Goal: Information Seeking & Learning: Find specific fact

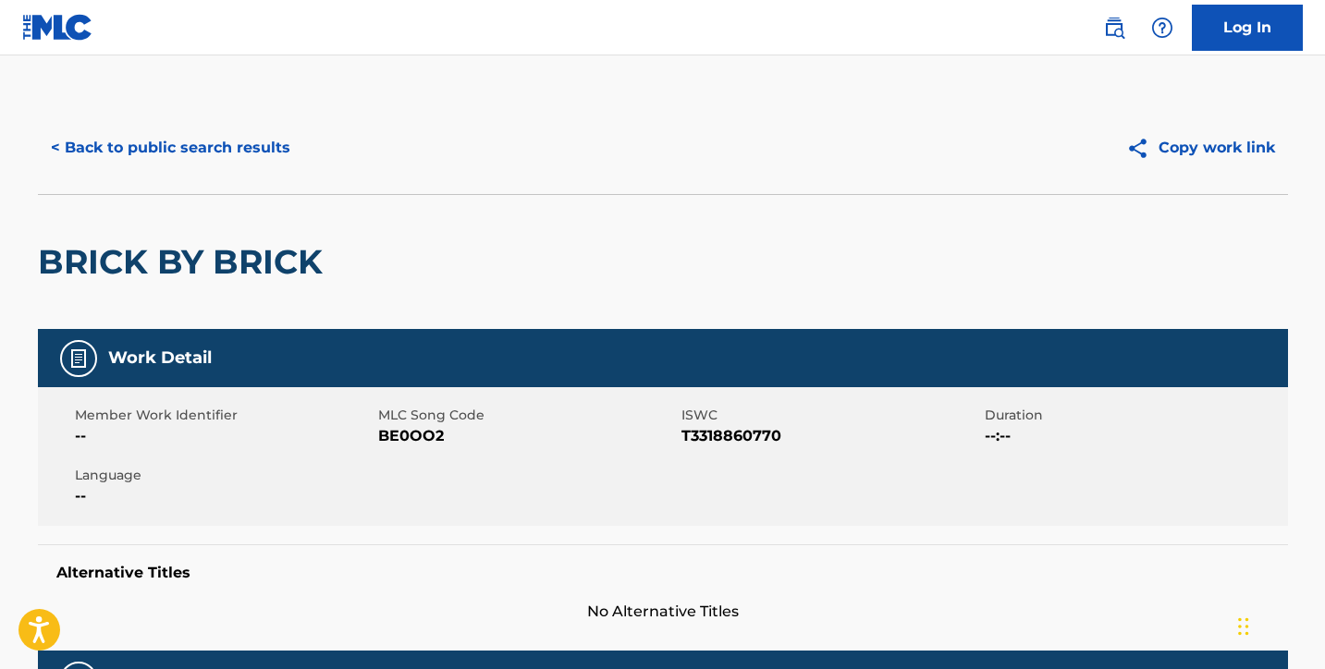
click at [410, 435] on span "BE0OO2" at bounding box center [527, 436] width 299 height 22
copy span "BE0OO2"
click at [126, 151] on button "< Back to public search results" at bounding box center [170, 148] width 265 height 46
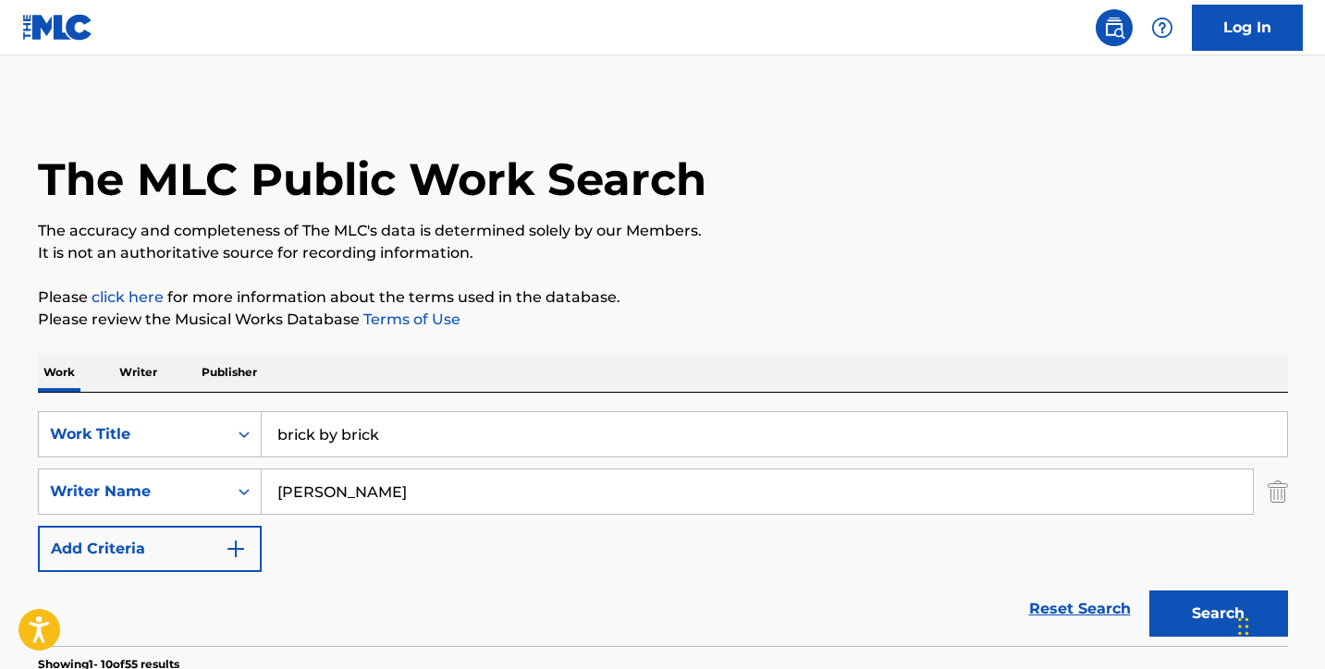
drag, startPoint x: 397, startPoint y: 447, endPoint x: 185, endPoint y: 393, distance: 218.6
click at [200, 397] on div "SearchWithCriteria347bb5ca-5a49-43e4-a193-d19ba4467147 Work Title brick by bric…" at bounding box center [663, 519] width 1250 height 253
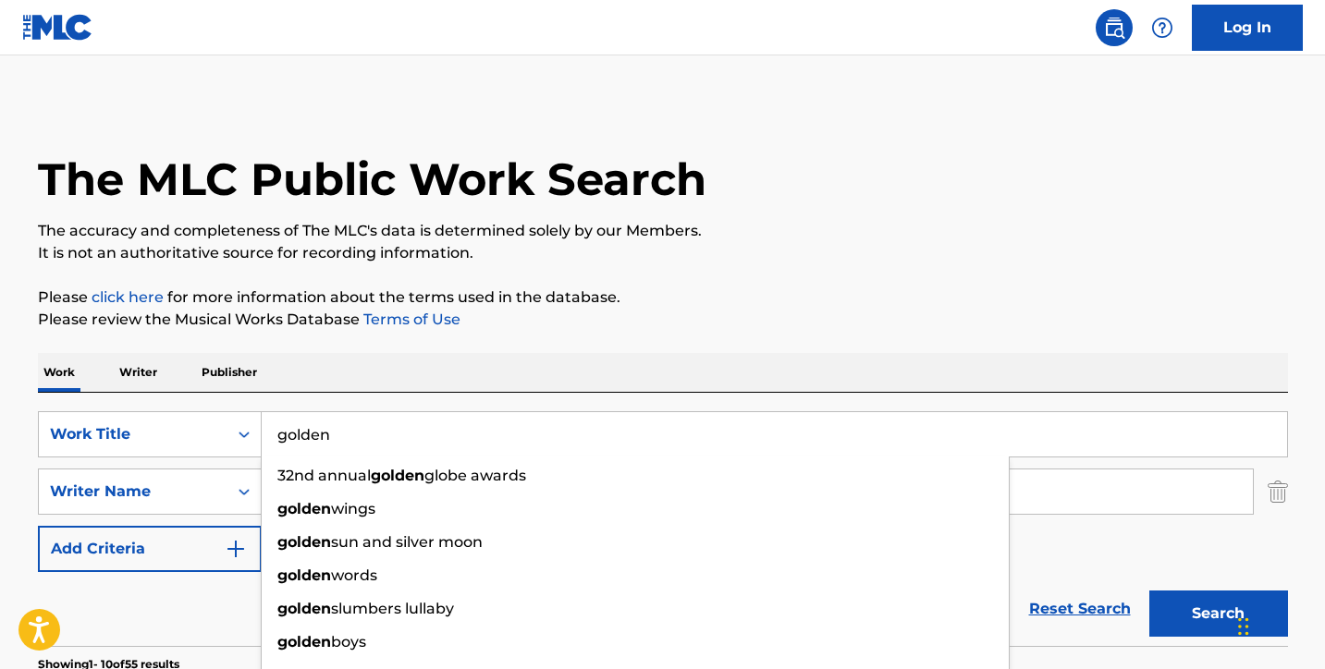
type input "golden"
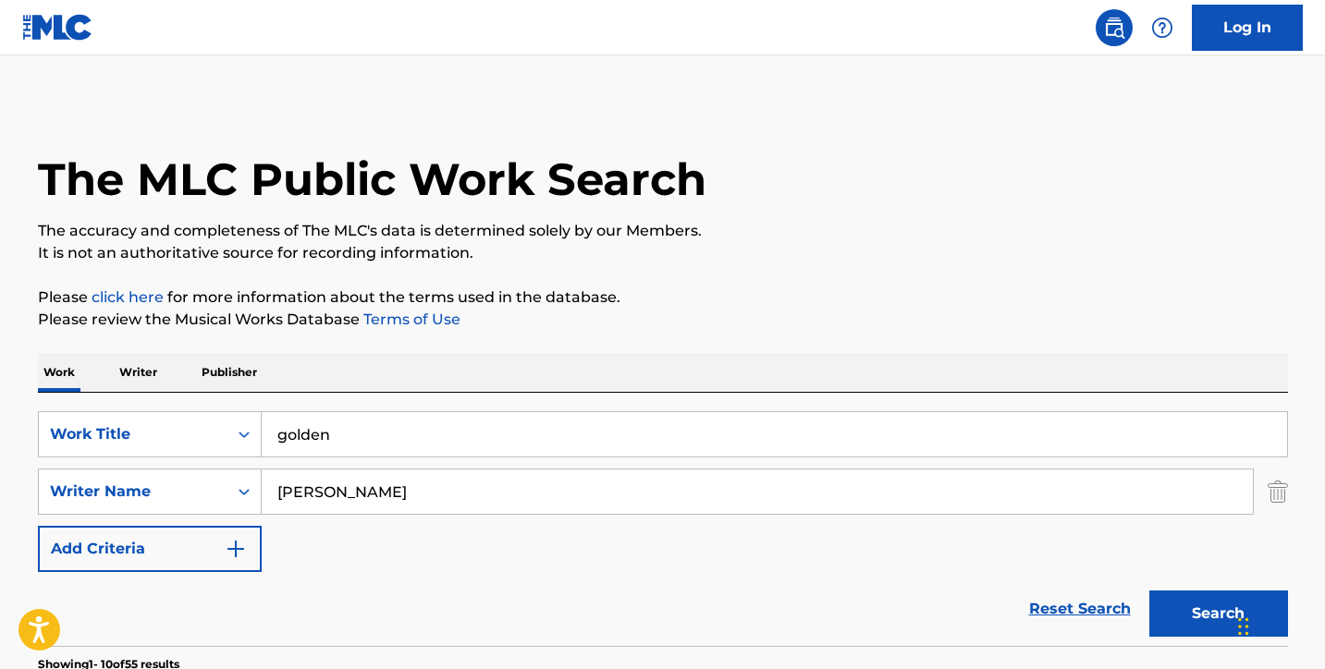
click at [733, 296] on p "Please click here for more information about the terms used in the database." at bounding box center [663, 298] width 1250 height 22
drag, startPoint x: 357, startPoint y: 496, endPoint x: 221, endPoint y: 455, distance: 142.1
click at [240, 459] on div "SearchWithCriteria347bb5ca-5a49-43e4-a193-d19ba4467147 Work Title golden Search…" at bounding box center [663, 491] width 1250 height 161
drag, startPoint x: 221, startPoint y: 455, endPoint x: 973, endPoint y: 269, distance: 775.1
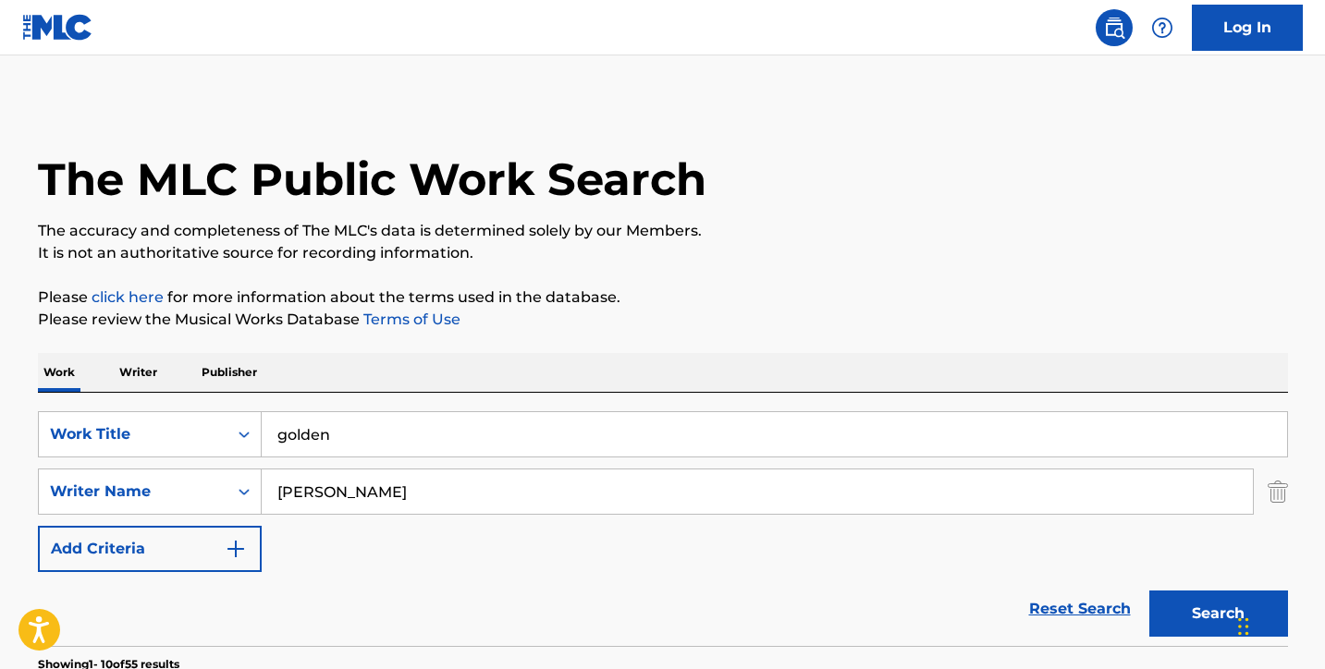
click at [1162, 594] on button "Search" at bounding box center [1218, 614] width 139 height 46
drag, startPoint x: 330, startPoint y: 498, endPoint x: 250, endPoint y: 481, distance: 82.3
click at [250, 481] on div "SearchWithCriteriaf1a85cef-081d-48b3-b199-eb1a0c1cb561 Writer Name [PERSON_NAME]" at bounding box center [663, 492] width 1250 height 46
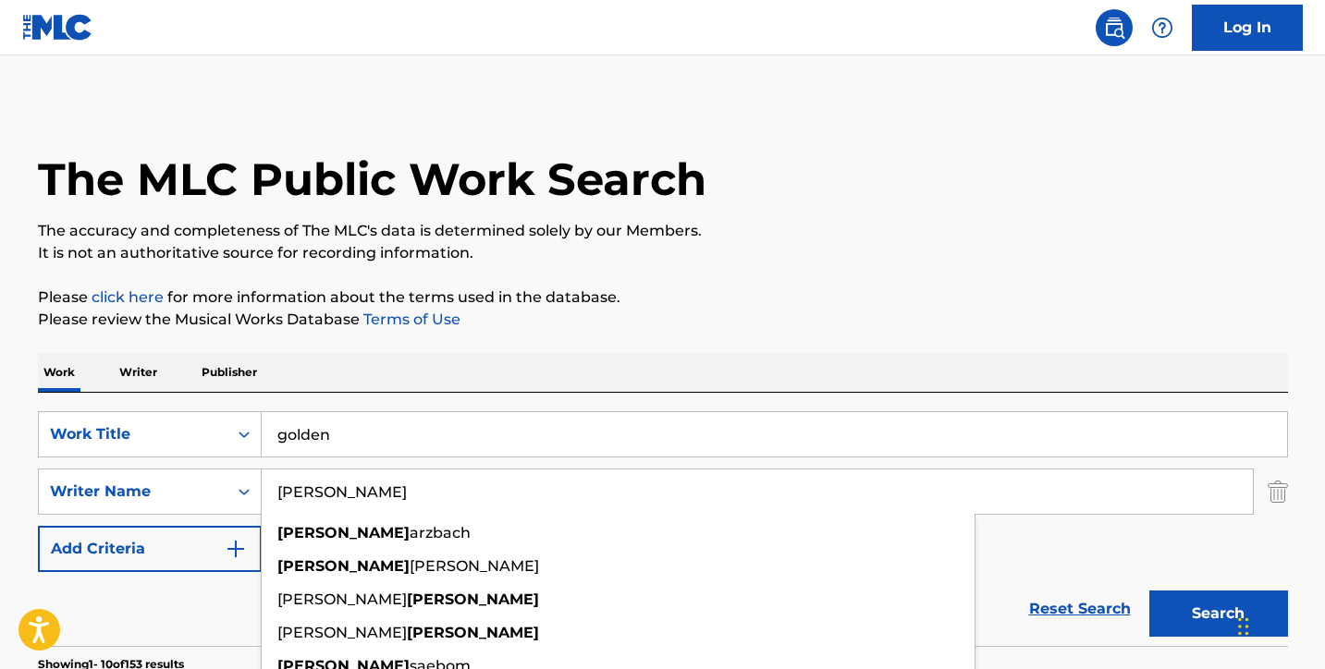
click at [389, 491] on input "[PERSON_NAME]" at bounding box center [757, 492] width 991 height 44
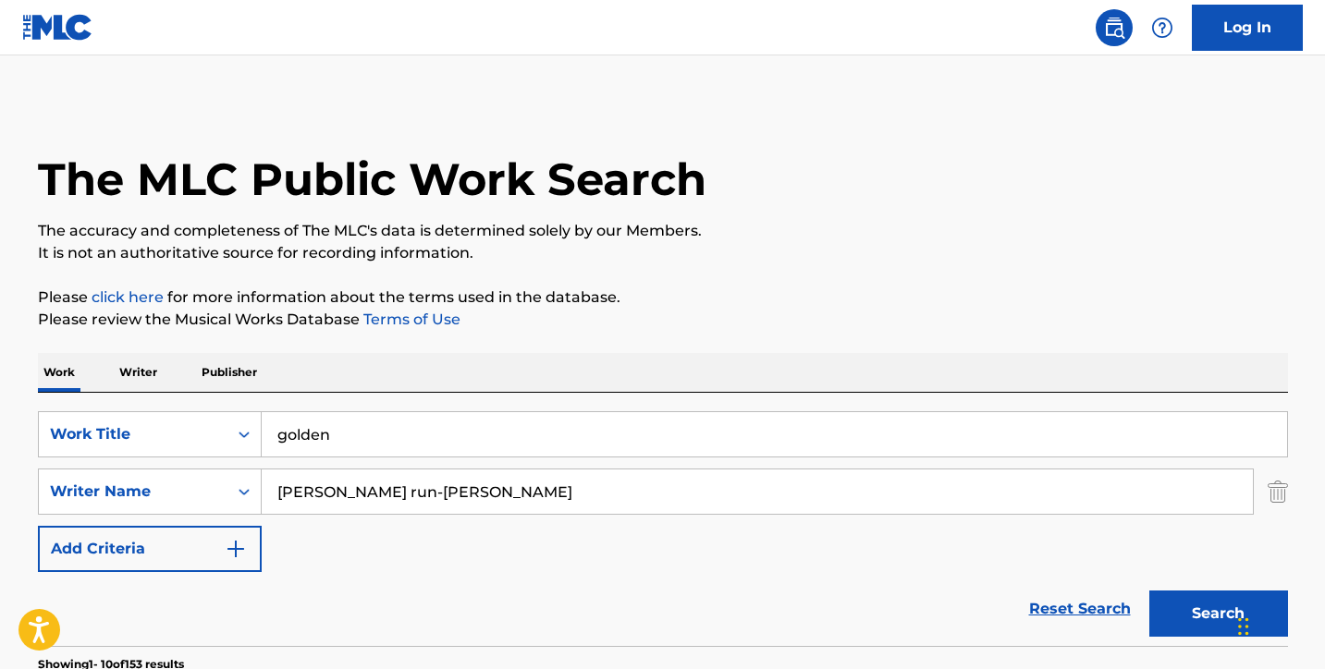
click at [318, 492] on input "[PERSON_NAME] run-[PERSON_NAME]" at bounding box center [757, 492] width 991 height 44
click at [1167, 603] on button "Search" at bounding box center [1218, 614] width 139 height 46
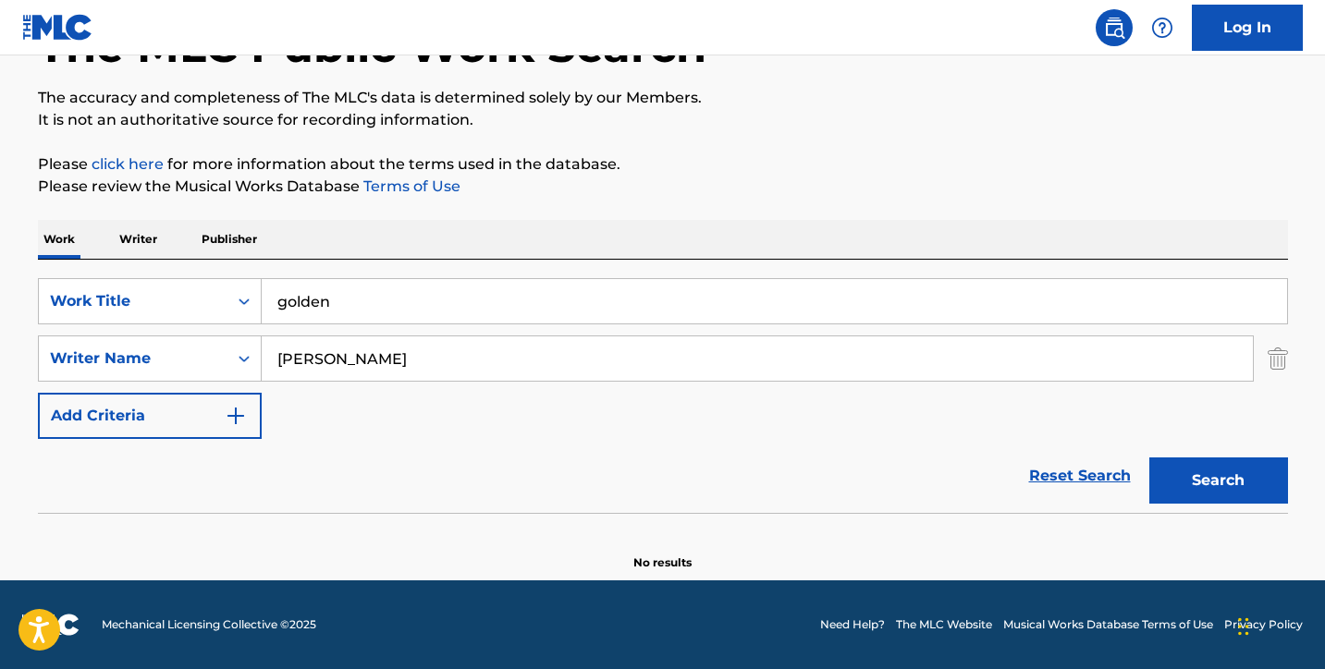
scroll to position [133, 0]
click at [310, 359] on input "[PERSON_NAME]" at bounding box center [757, 359] width 991 height 44
click at [1218, 481] on button "Search" at bounding box center [1218, 481] width 139 height 46
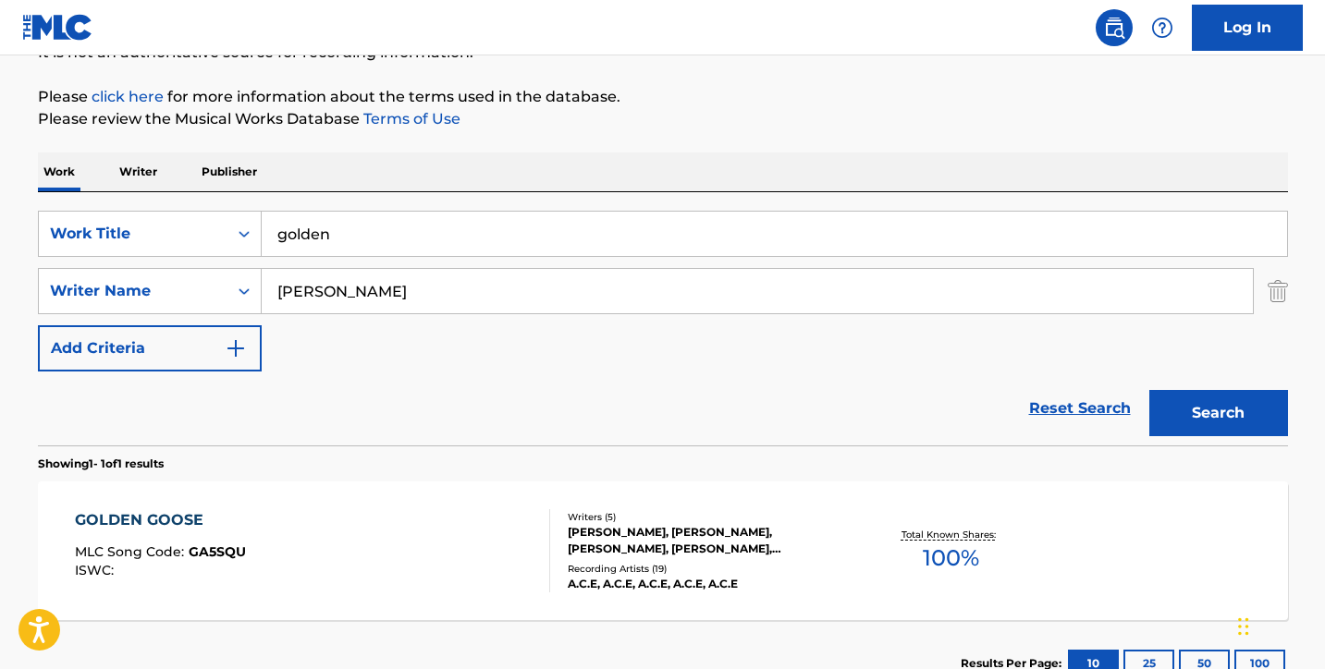
scroll to position [170, 0]
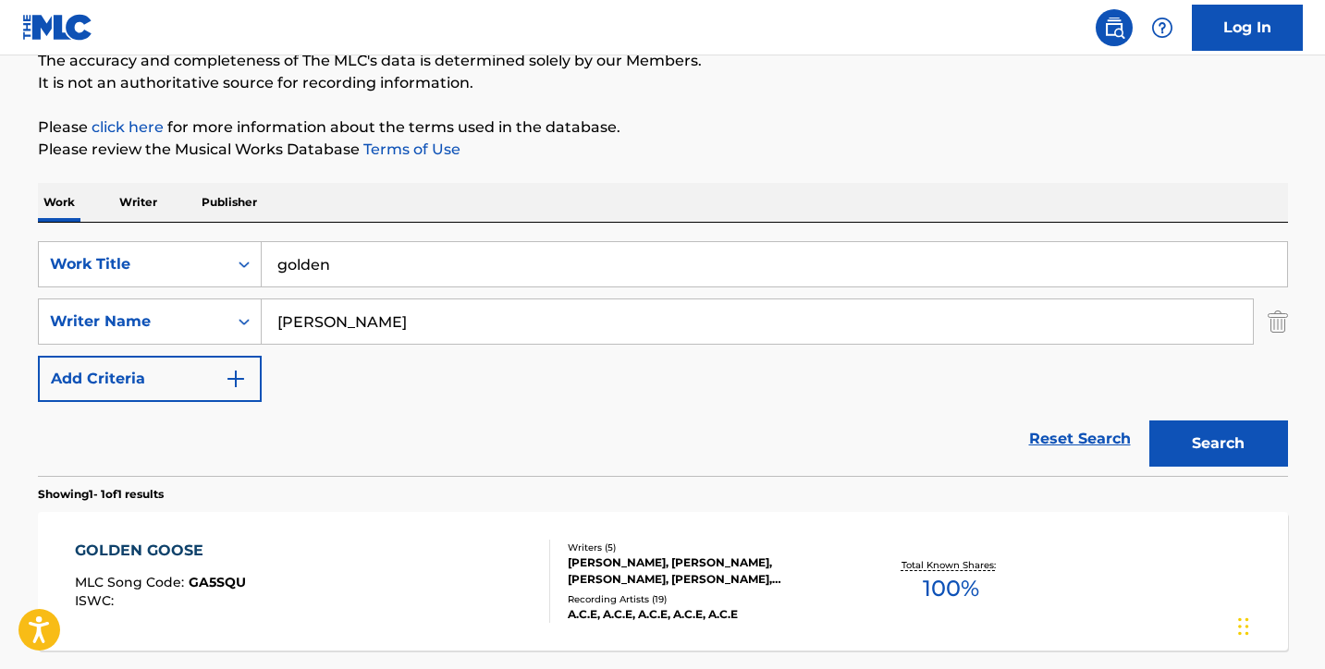
drag, startPoint x: 349, startPoint y: 324, endPoint x: 205, endPoint y: 298, distance: 145.8
click at [225, 300] on div "SearchWithCriteriaf1a85cef-081d-48b3-b199-eb1a0c1cb561 Writer Name [PERSON_NAME]" at bounding box center [663, 322] width 1250 height 46
paste input "Sonnenblick"
type input "Sonnenblick"
click at [1226, 447] on button "Search" at bounding box center [1218, 444] width 139 height 46
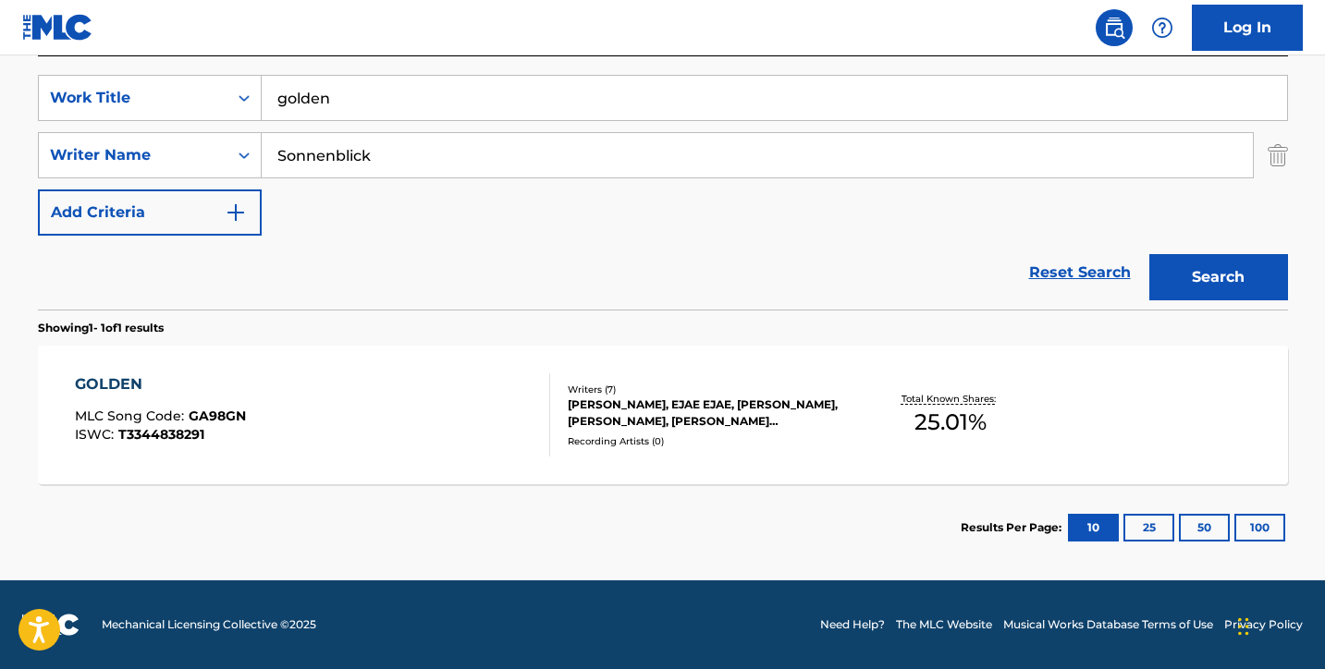
scroll to position [337, 0]
click at [504, 415] on div "GOLDEN MLC Song Code : GA98GN ISWC : T3344838291" at bounding box center [312, 414] width 475 height 83
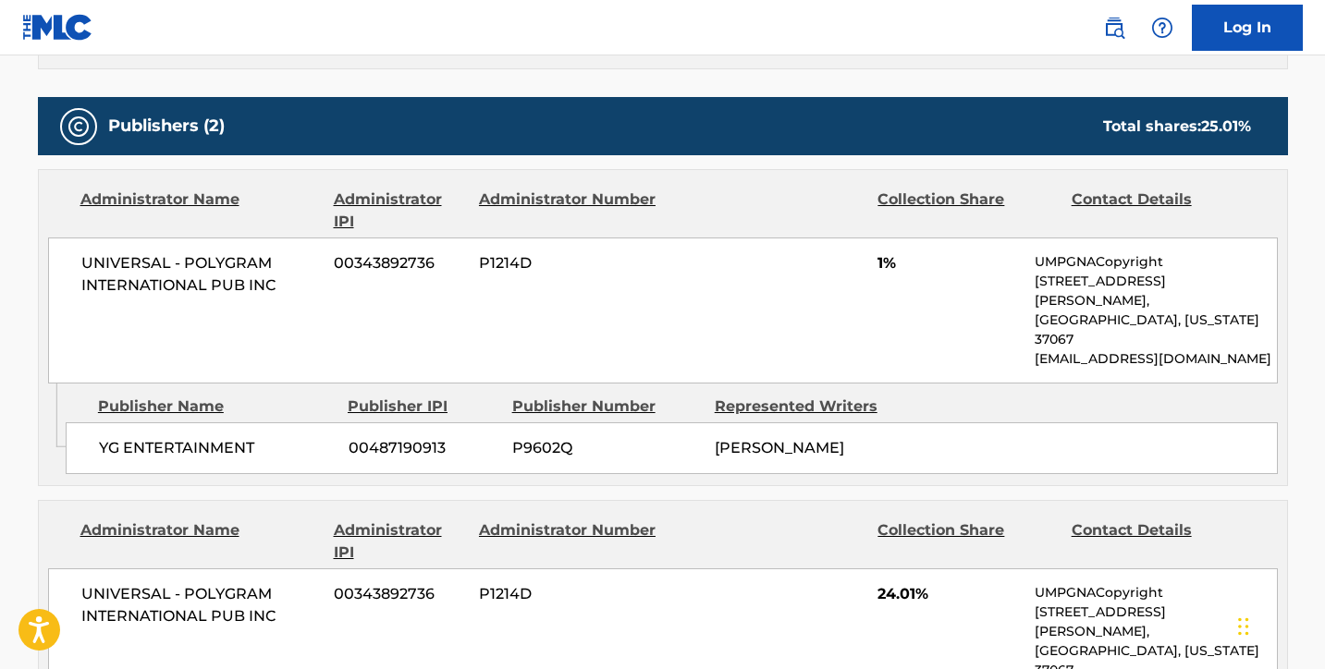
scroll to position [835, 0]
